Goal: Information Seeking & Learning: Check status

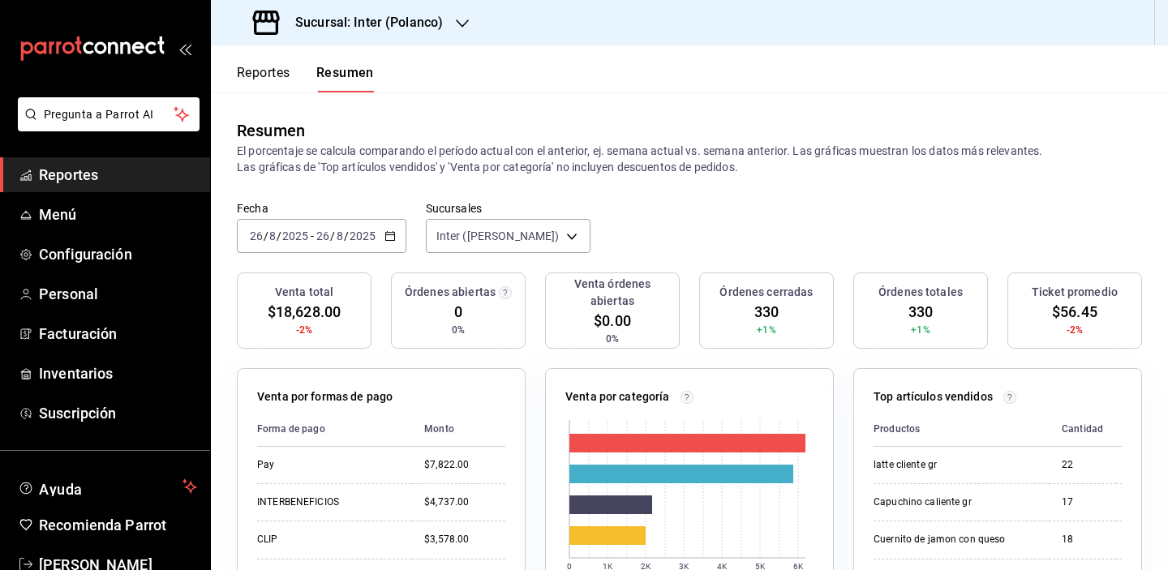
scroll to position [99, 0]
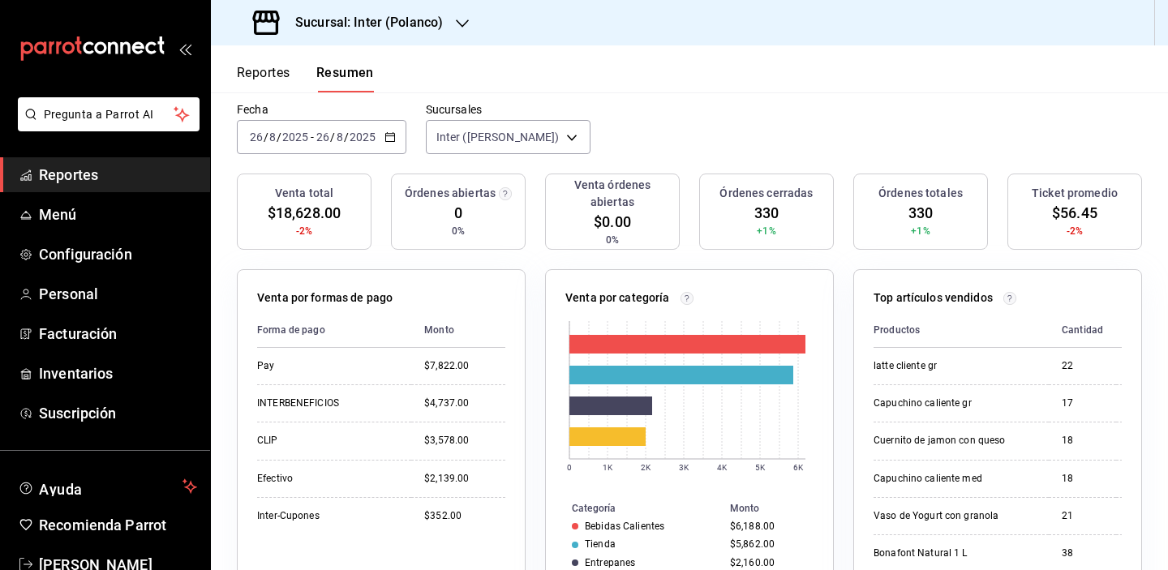
click at [406, 30] on h3 "Sucursal: Inter (Polanco)" at bounding box center [362, 22] width 161 height 19
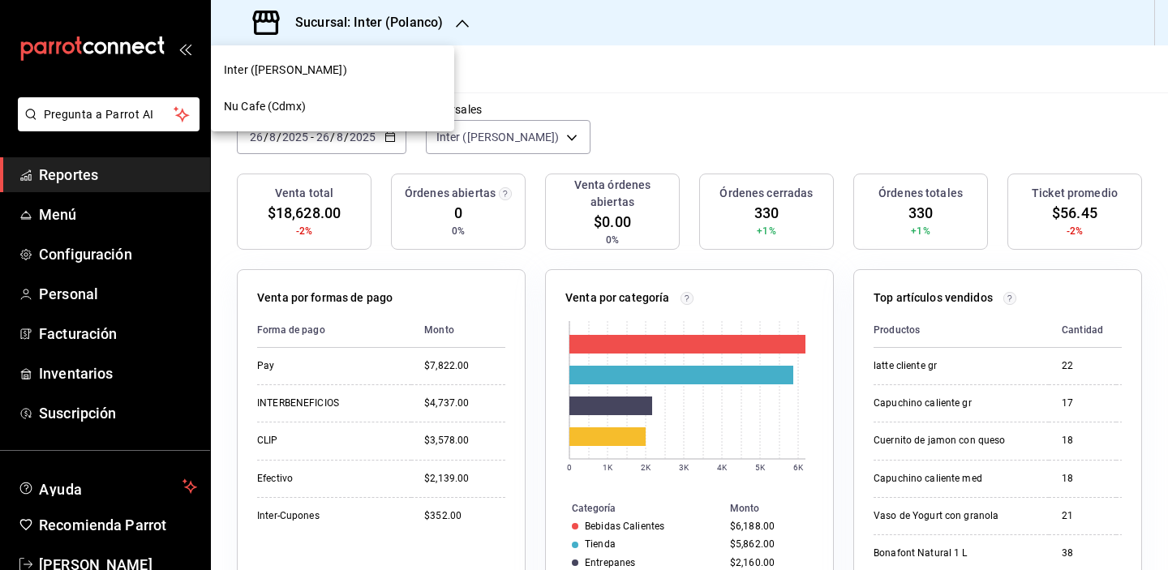
click at [380, 98] on div "Nu Cafe (Cdmx)" at bounding box center [332, 106] width 217 height 17
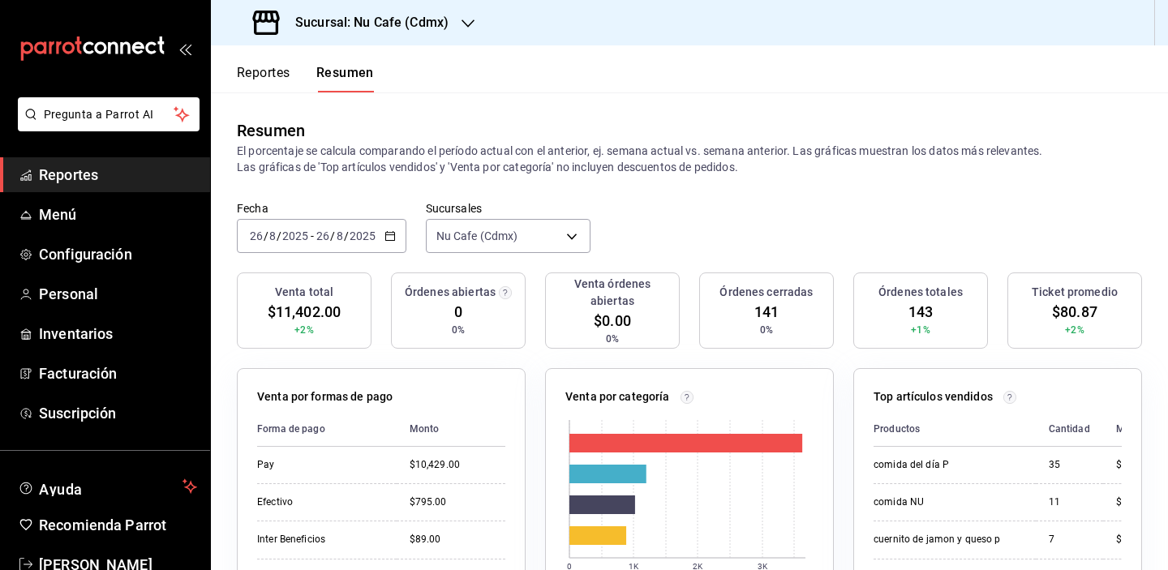
click at [273, 71] on button "Reportes" at bounding box center [264, 79] width 54 height 28
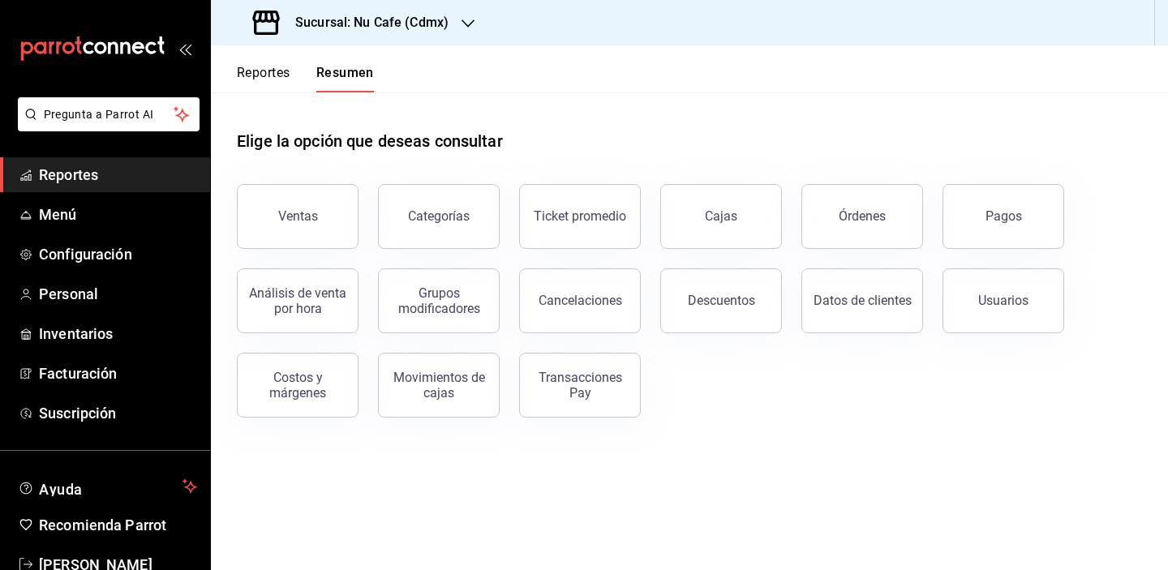
click at [273, 71] on button "Reportes" at bounding box center [264, 79] width 54 height 28
click at [739, 232] on button "Cajas" at bounding box center [721, 216] width 122 height 65
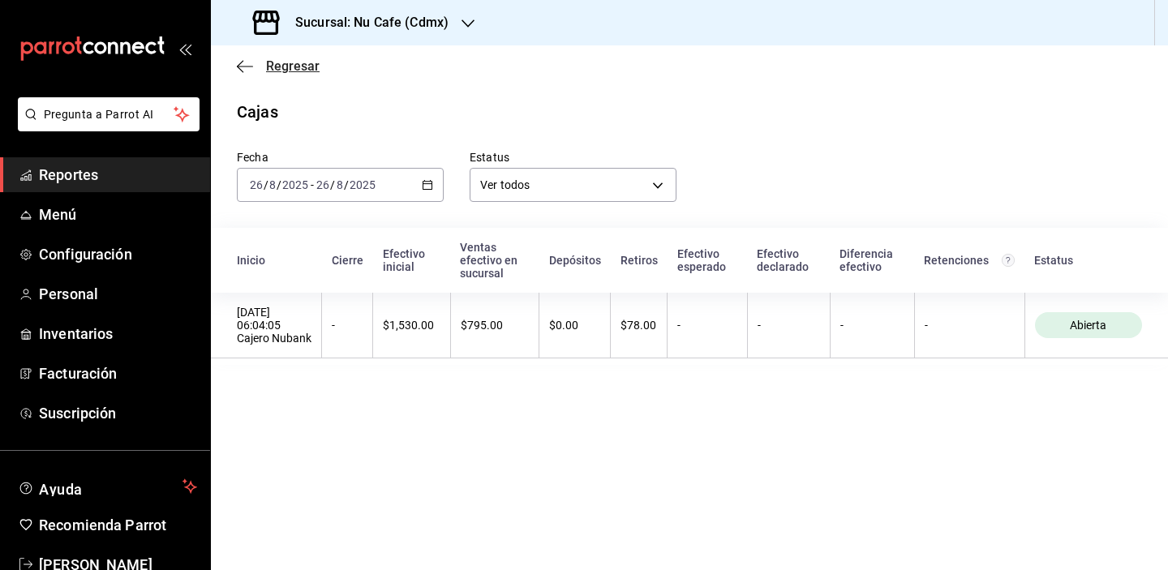
click at [284, 71] on span "Regresar" at bounding box center [293, 65] width 54 height 15
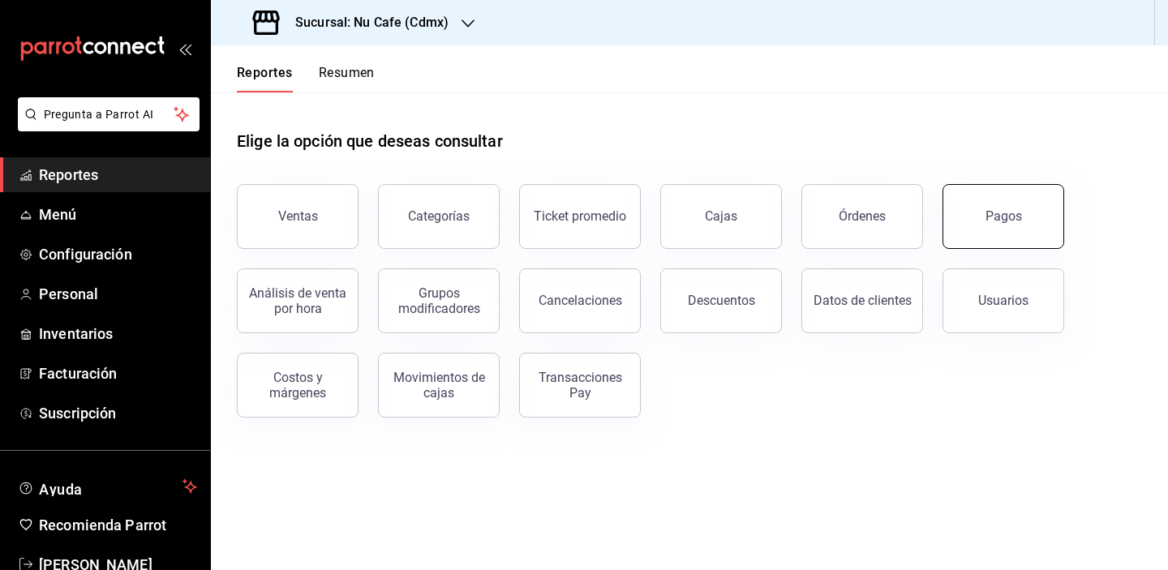
click at [1042, 212] on button "Pagos" at bounding box center [1004, 216] width 122 height 65
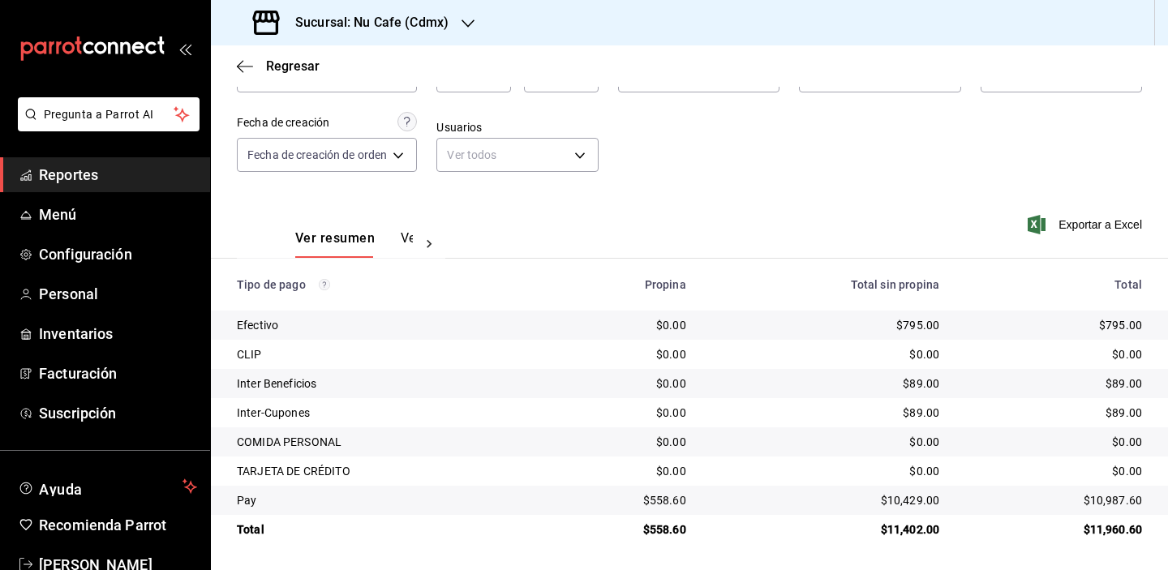
scroll to position [116, 0]
click at [284, 65] on span "Regresar" at bounding box center [293, 65] width 54 height 15
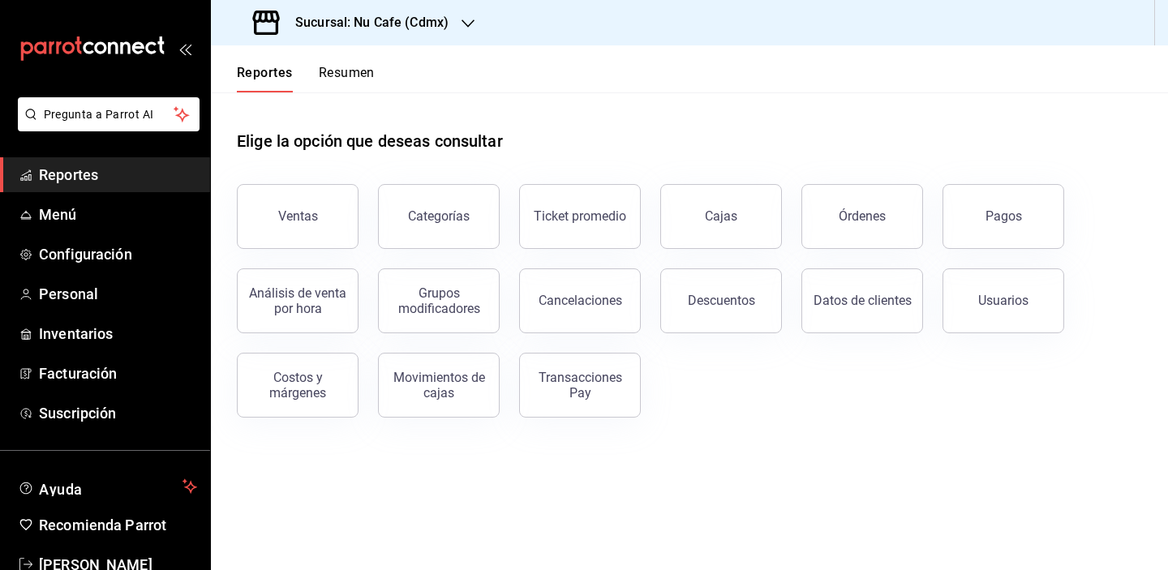
click at [342, 75] on button "Resumen" at bounding box center [347, 79] width 56 height 28
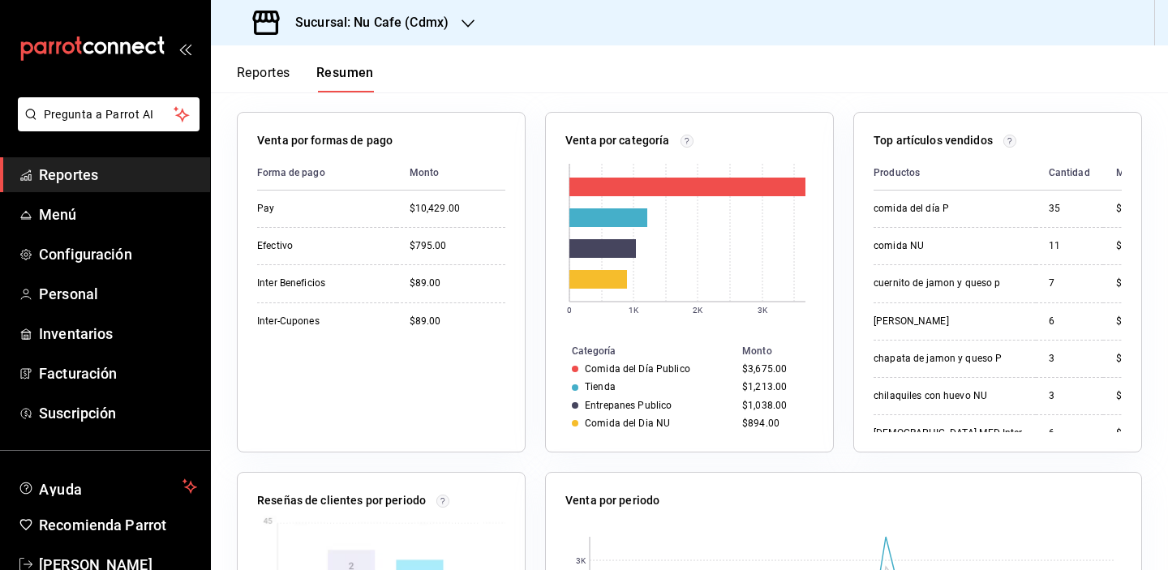
click at [265, 71] on button "Reportes" at bounding box center [264, 79] width 54 height 28
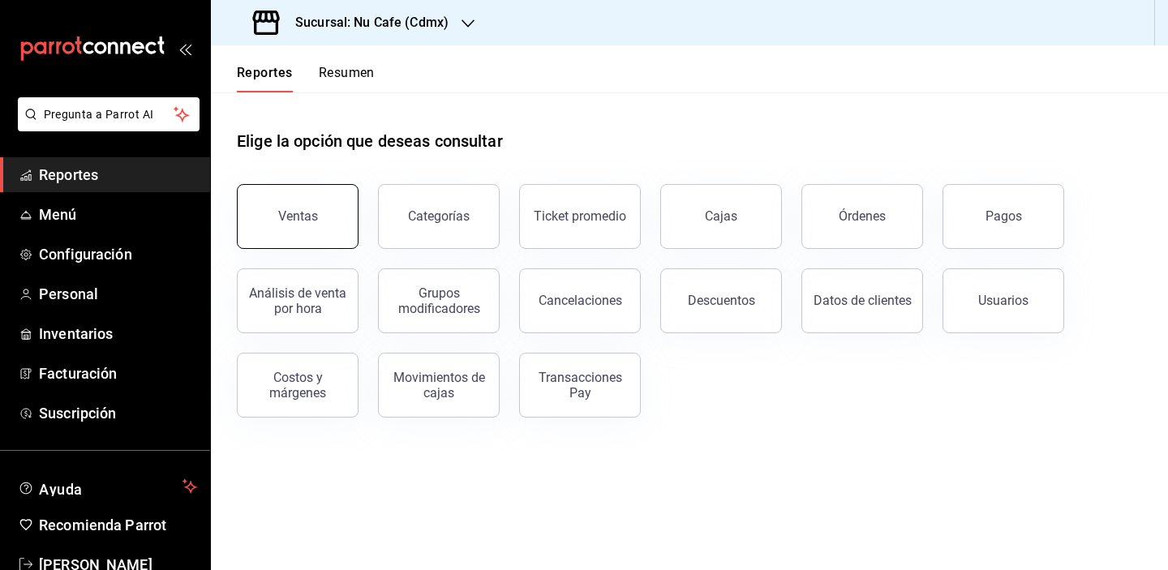
click at [320, 208] on button "Ventas" at bounding box center [298, 216] width 122 height 65
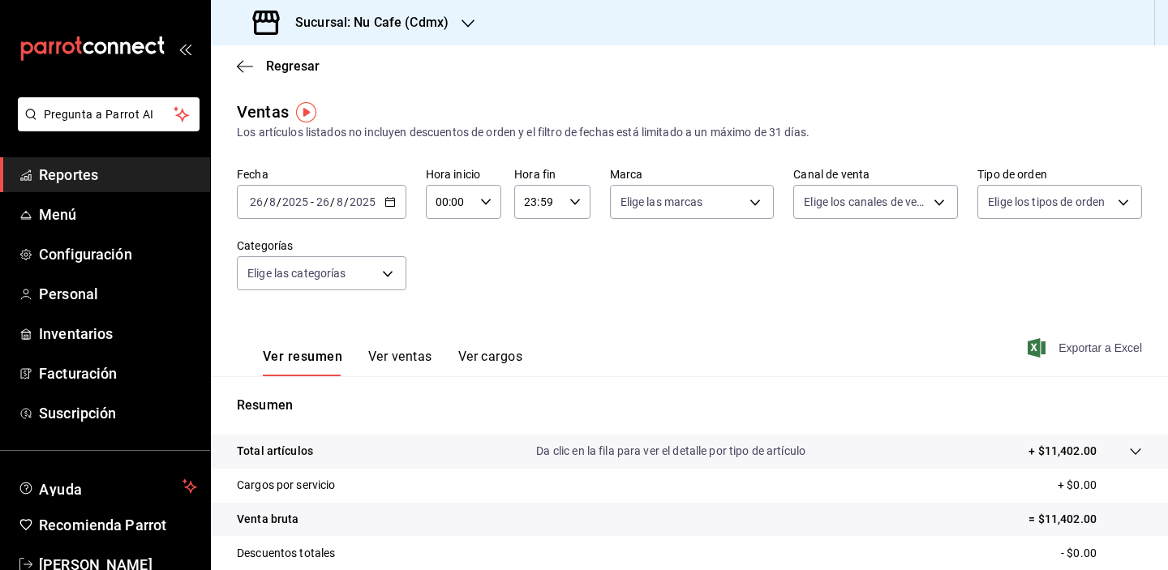
click at [1028, 344] on icon "button" at bounding box center [1037, 347] width 18 height 19
click at [1044, 337] on div "Ver resumen Ver ventas Ver cargos Exportar a Excel" at bounding box center [689, 343] width 957 height 67
click at [1053, 350] on span "Exportar a Excel" at bounding box center [1086, 347] width 111 height 19
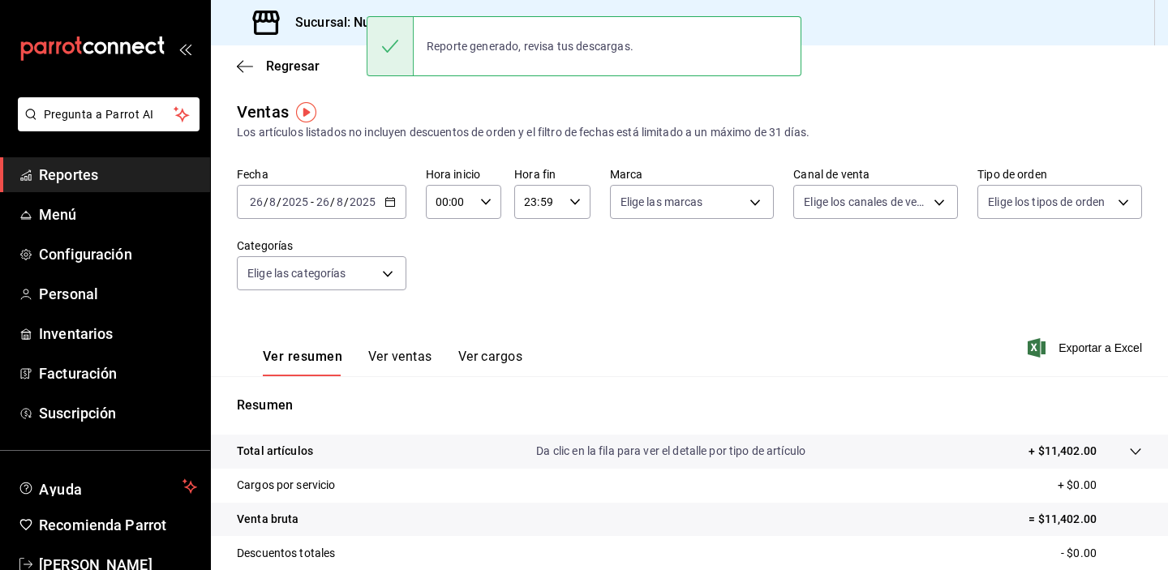
click at [296, 54] on div "Regresar" at bounding box center [689, 65] width 957 height 41
click at [301, 72] on span "Regresar" at bounding box center [293, 65] width 54 height 15
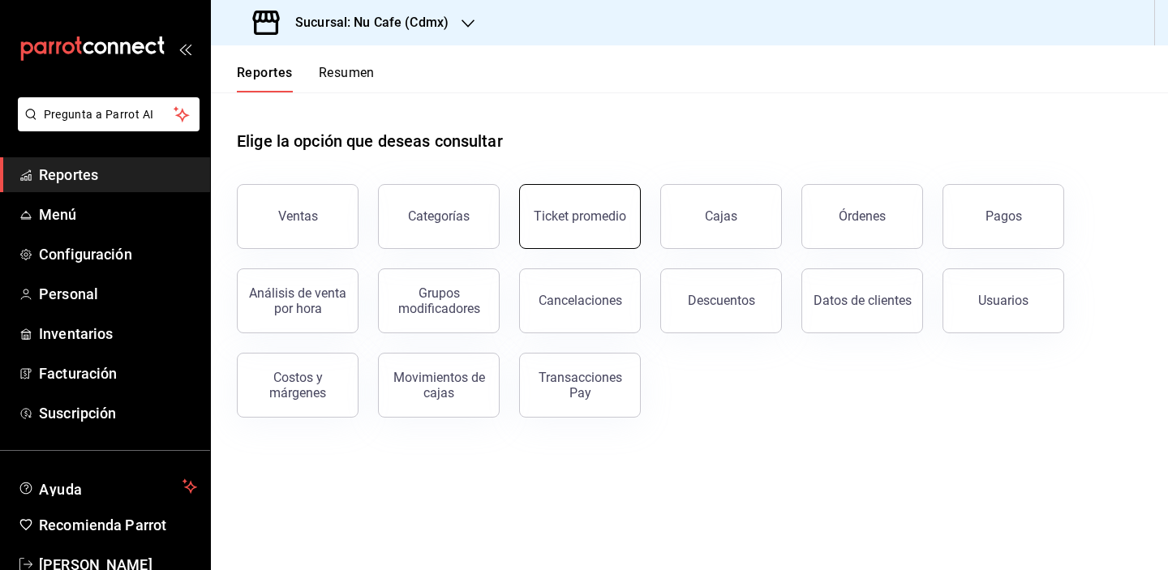
click at [613, 227] on button "Ticket promedio" at bounding box center [580, 216] width 122 height 65
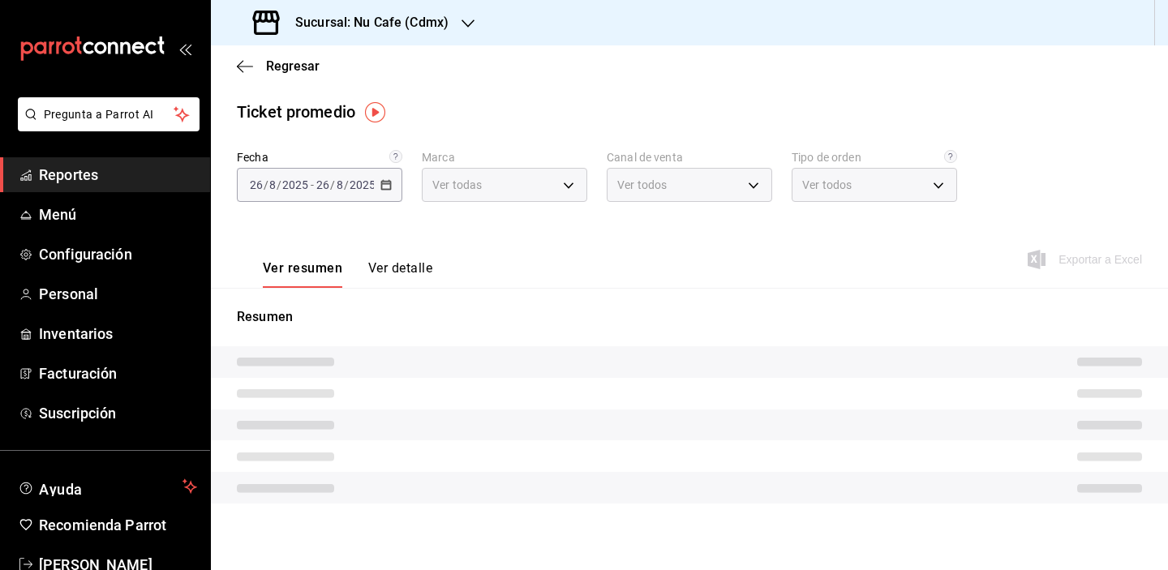
type input "0eed2892-7b63-413a-8f7e-1edbe76bc373"
type input "PARROT,UBER_EATS,RAPPI,DIDI_FOOD,ONLINE"
type input "d409e3e4-f848-45d4-bd72-c8192f304ae5,EXTERNAL"
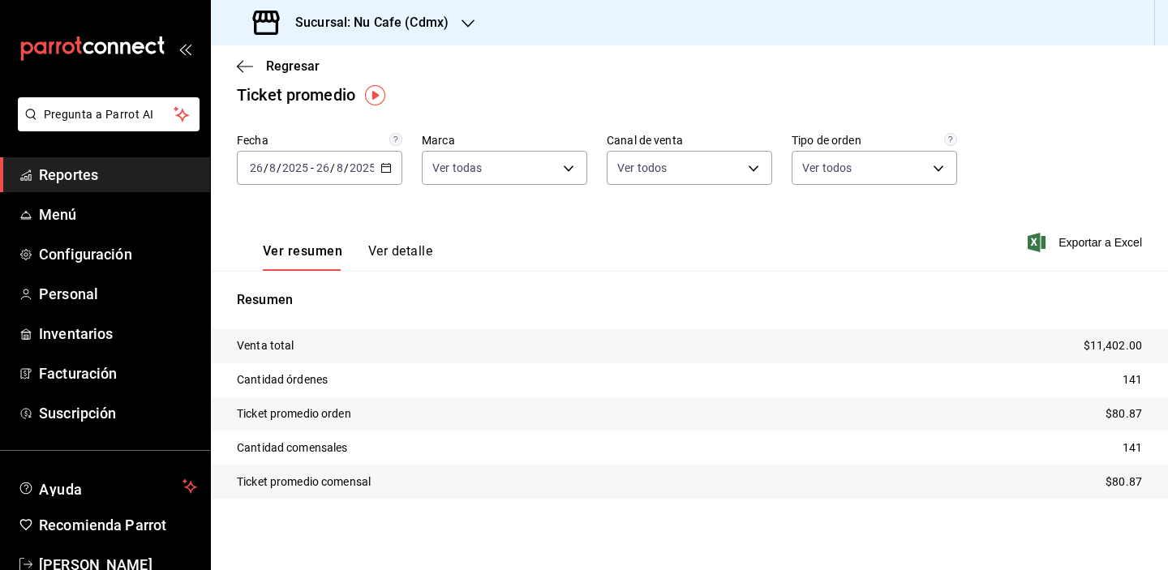
scroll to position [17, 0]
click at [251, 72] on icon "button" at bounding box center [245, 66] width 16 height 15
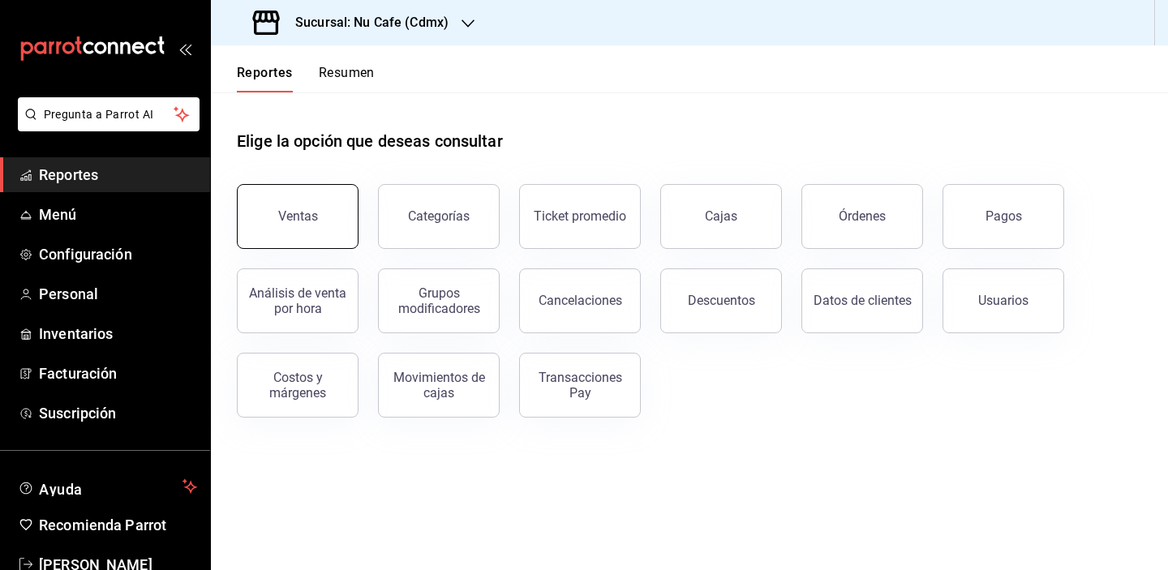
click at [306, 216] on div "Ventas" at bounding box center [298, 215] width 40 height 15
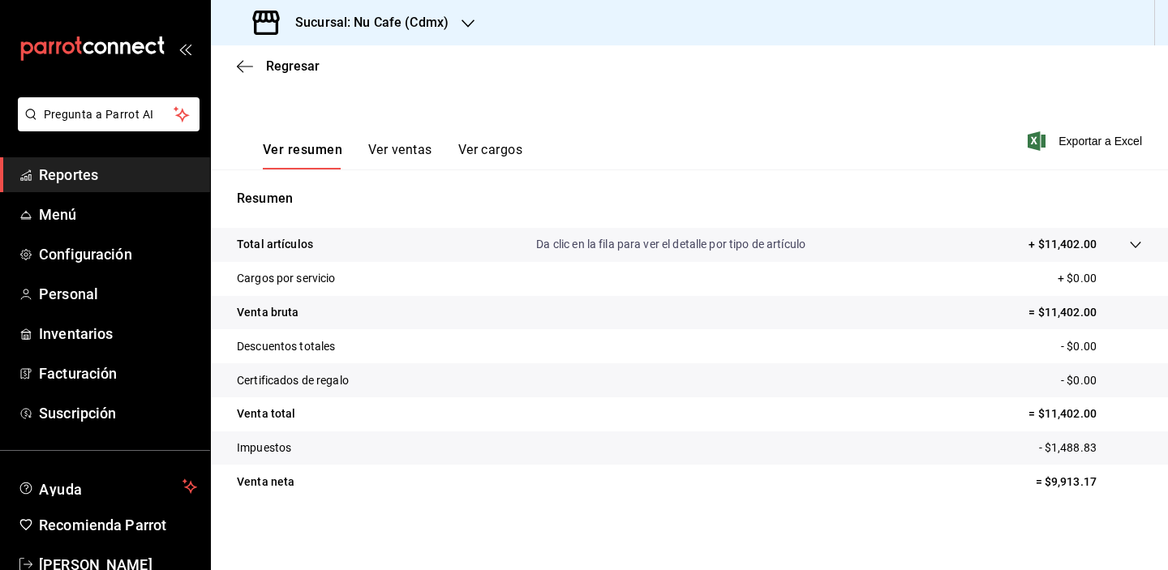
click at [787, 150] on div "Ver resumen Ver ventas Ver cargos Exportar a Excel" at bounding box center [689, 136] width 957 height 67
click at [488, 120] on div "Ver resumen Ver ventas Ver cargos Exportar a Excel" at bounding box center [689, 136] width 957 height 67
